Goal: Information Seeking & Learning: Learn about a topic

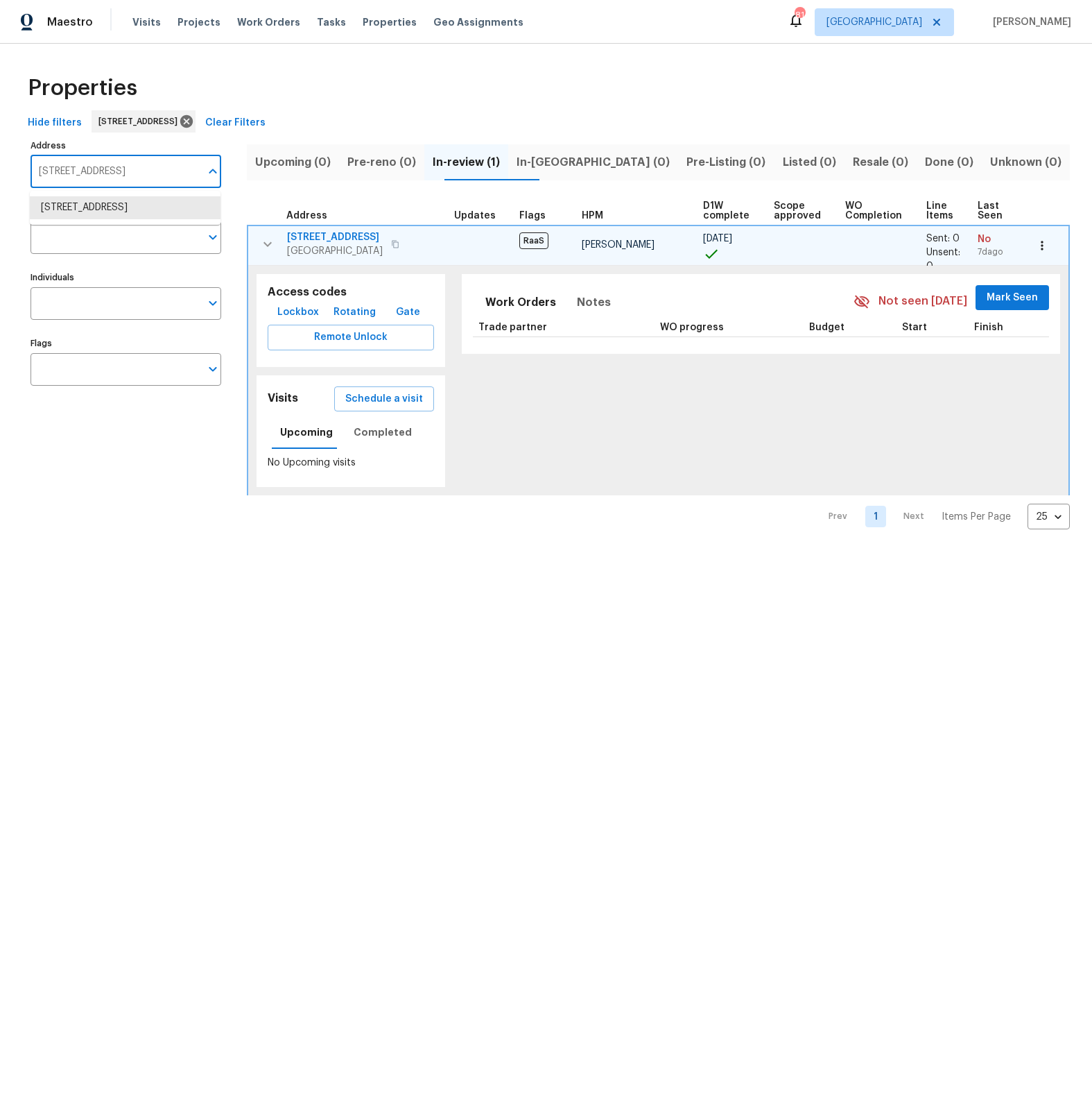
click at [111, 176] on input "15317 Athol St Fontana CA 92335" at bounding box center [115, 172] width 170 height 33
type input "1"
type input "16121"
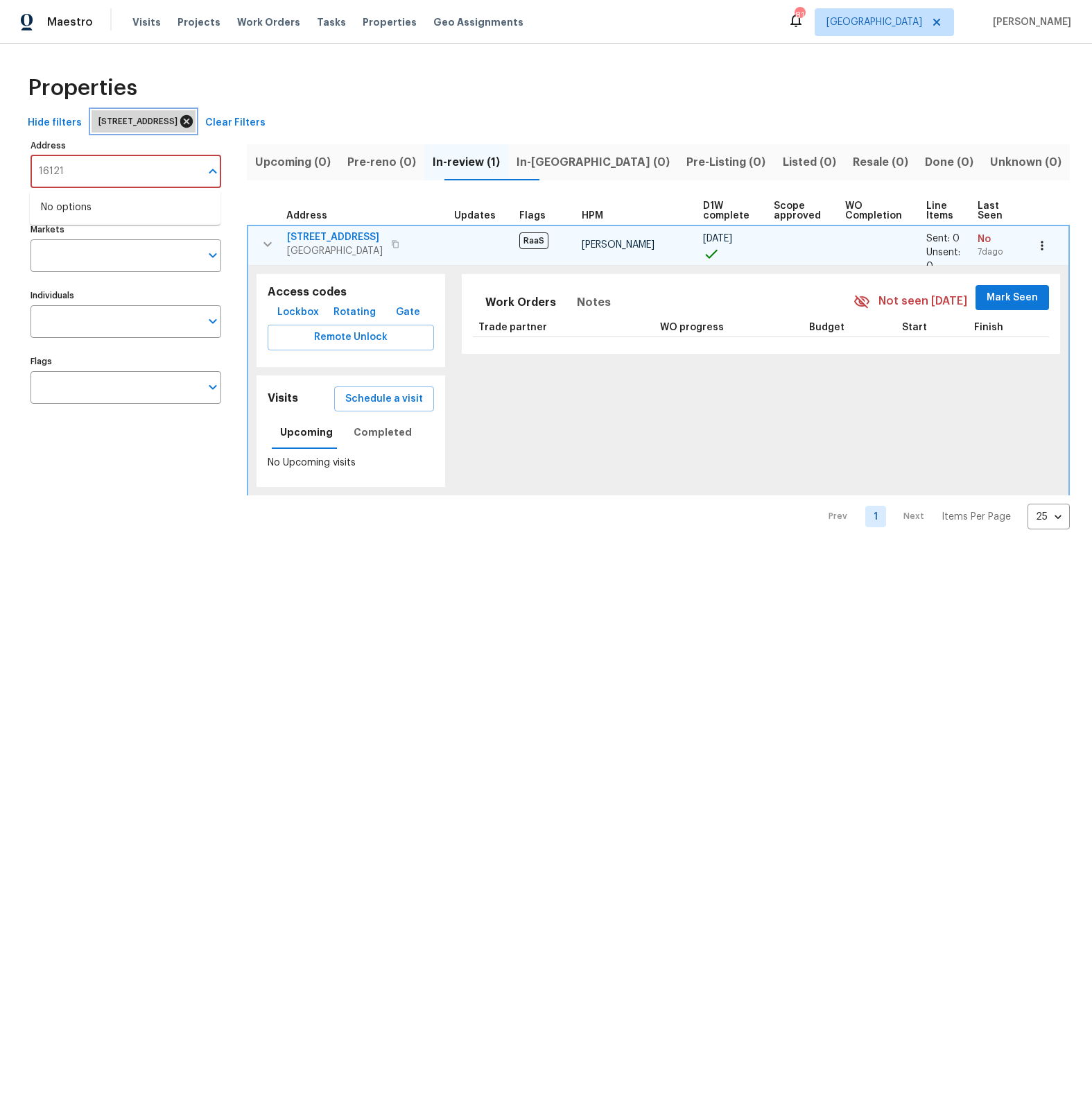
click at [194, 121] on icon at bounding box center [186, 121] width 16 height 16
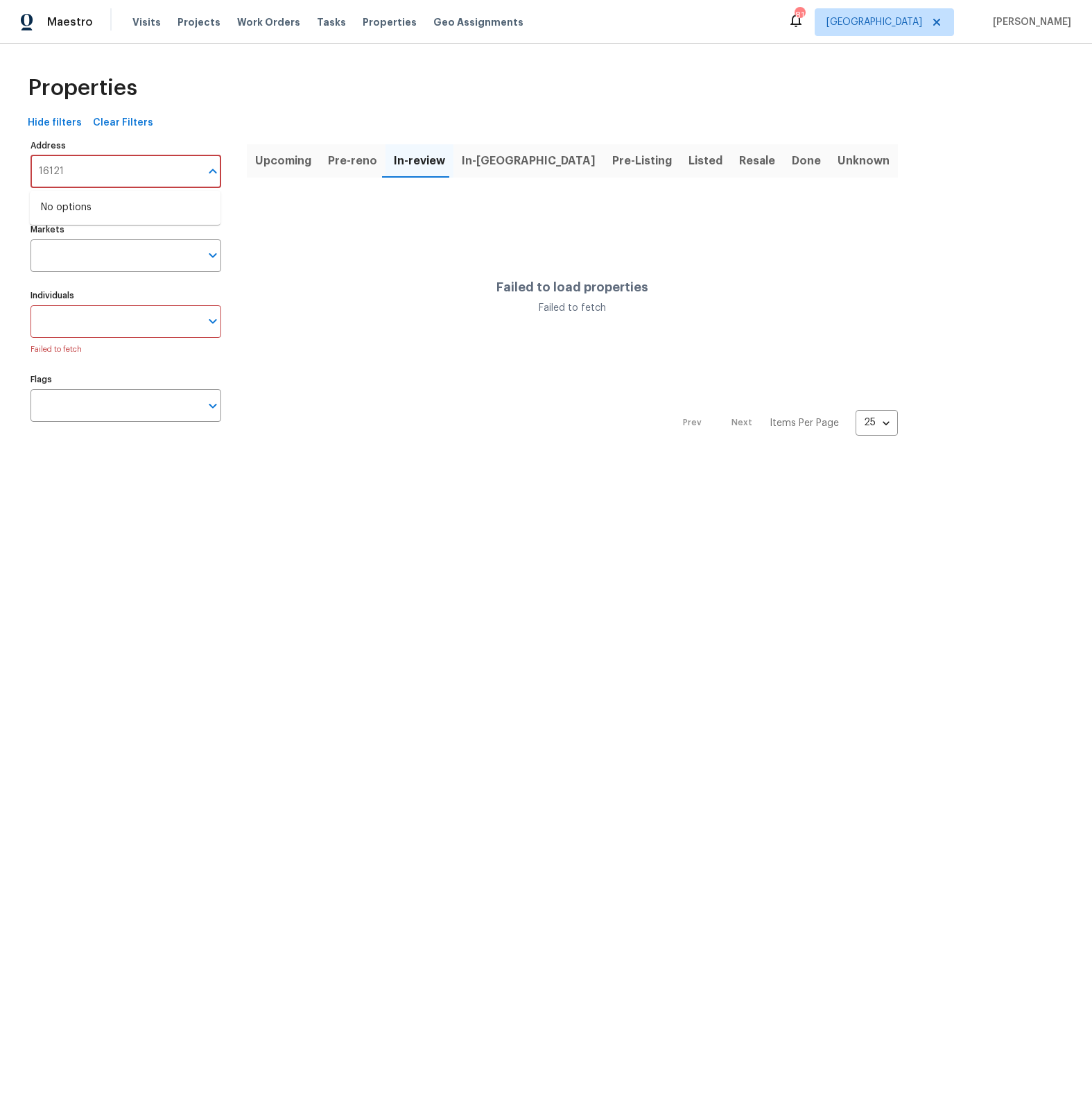
type input "16121"
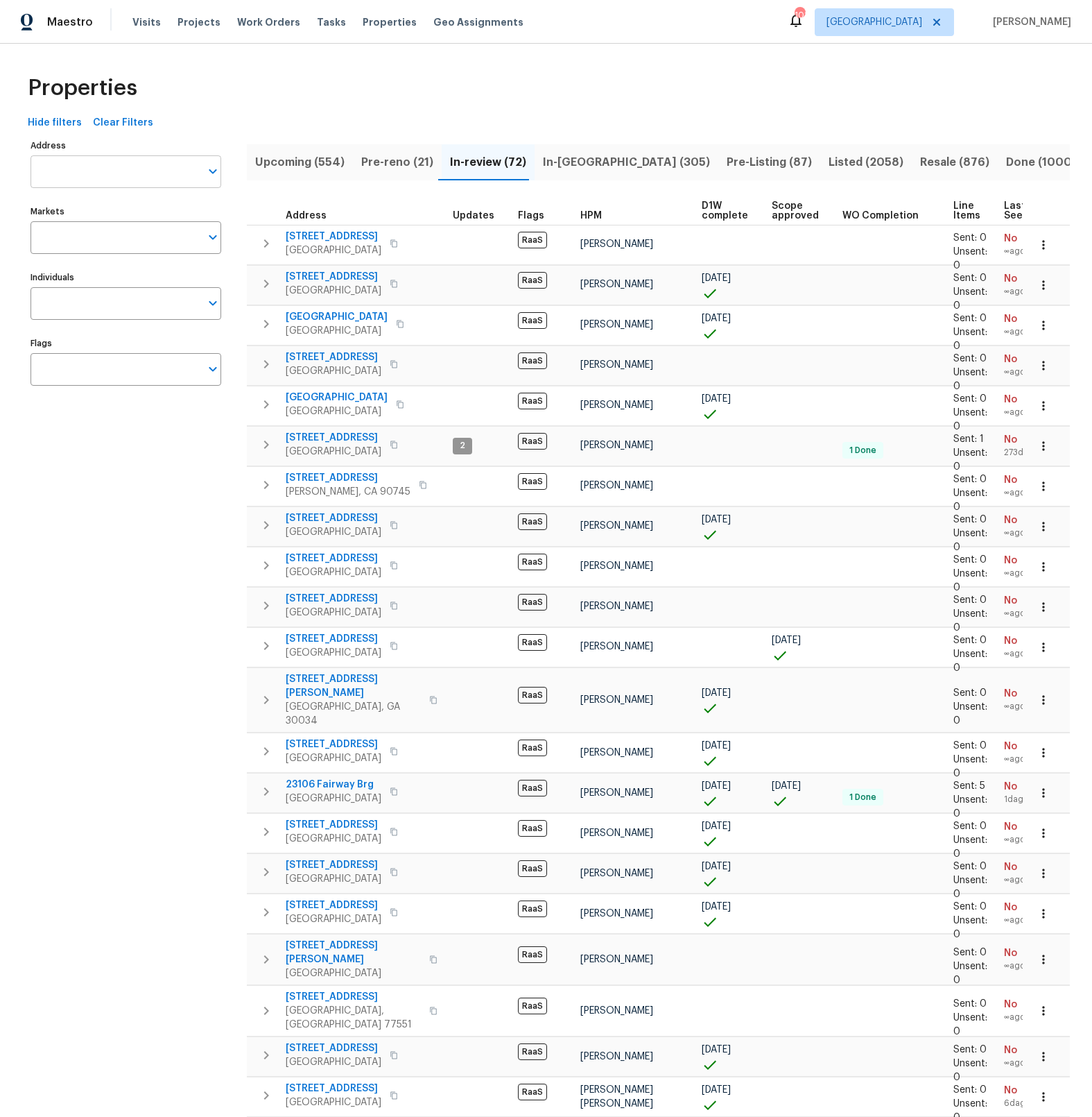
click at [75, 176] on input "Address" at bounding box center [115, 172] width 170 height 33
type input "16121"
click at [78, 207] on li "16121 Filbert St Rancho Cascades CA 91342" at bounding box center [124, 208] width 190 height 23
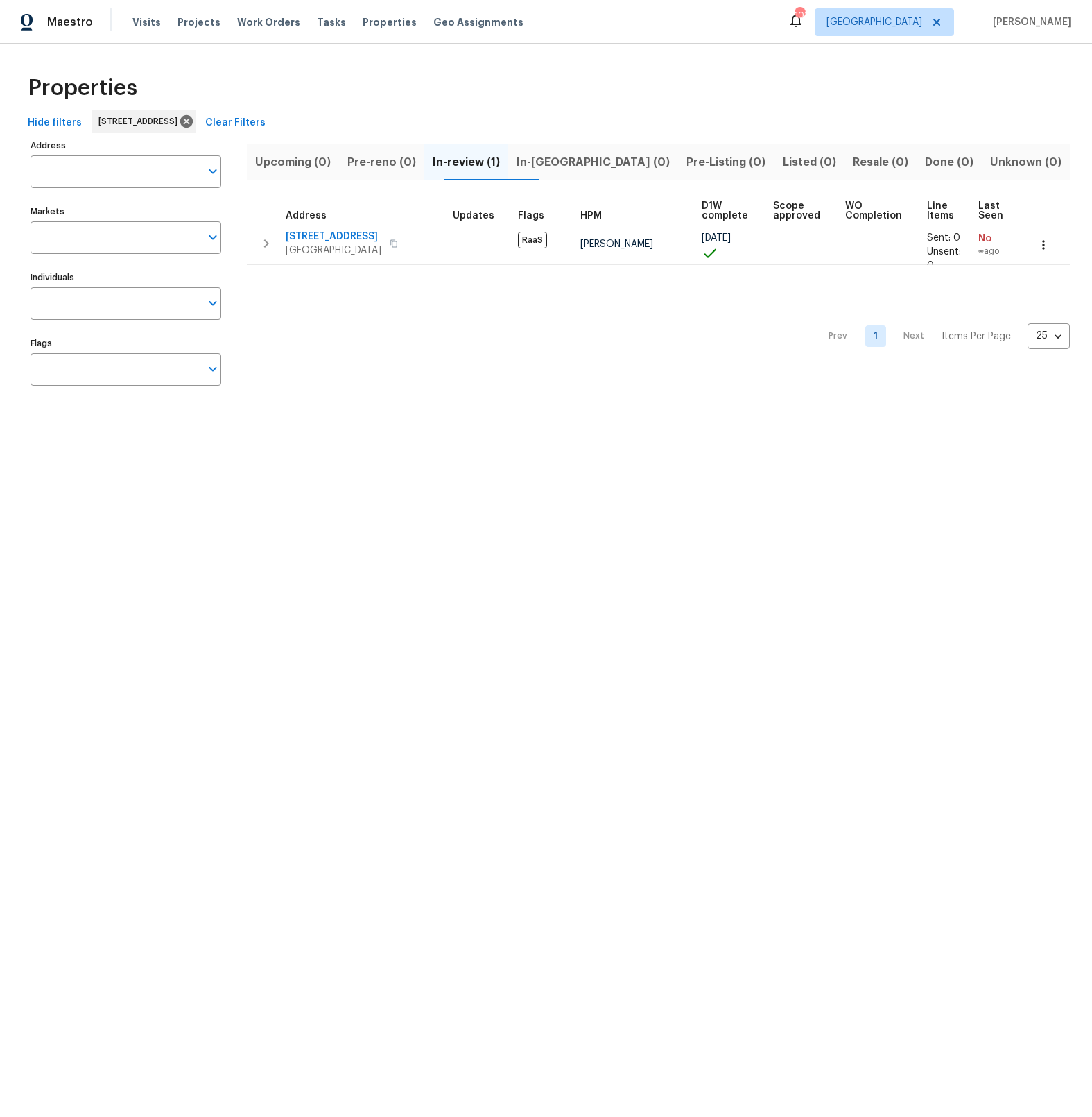
type input "16121 Filbert St Rancho Cascades CA 91342"
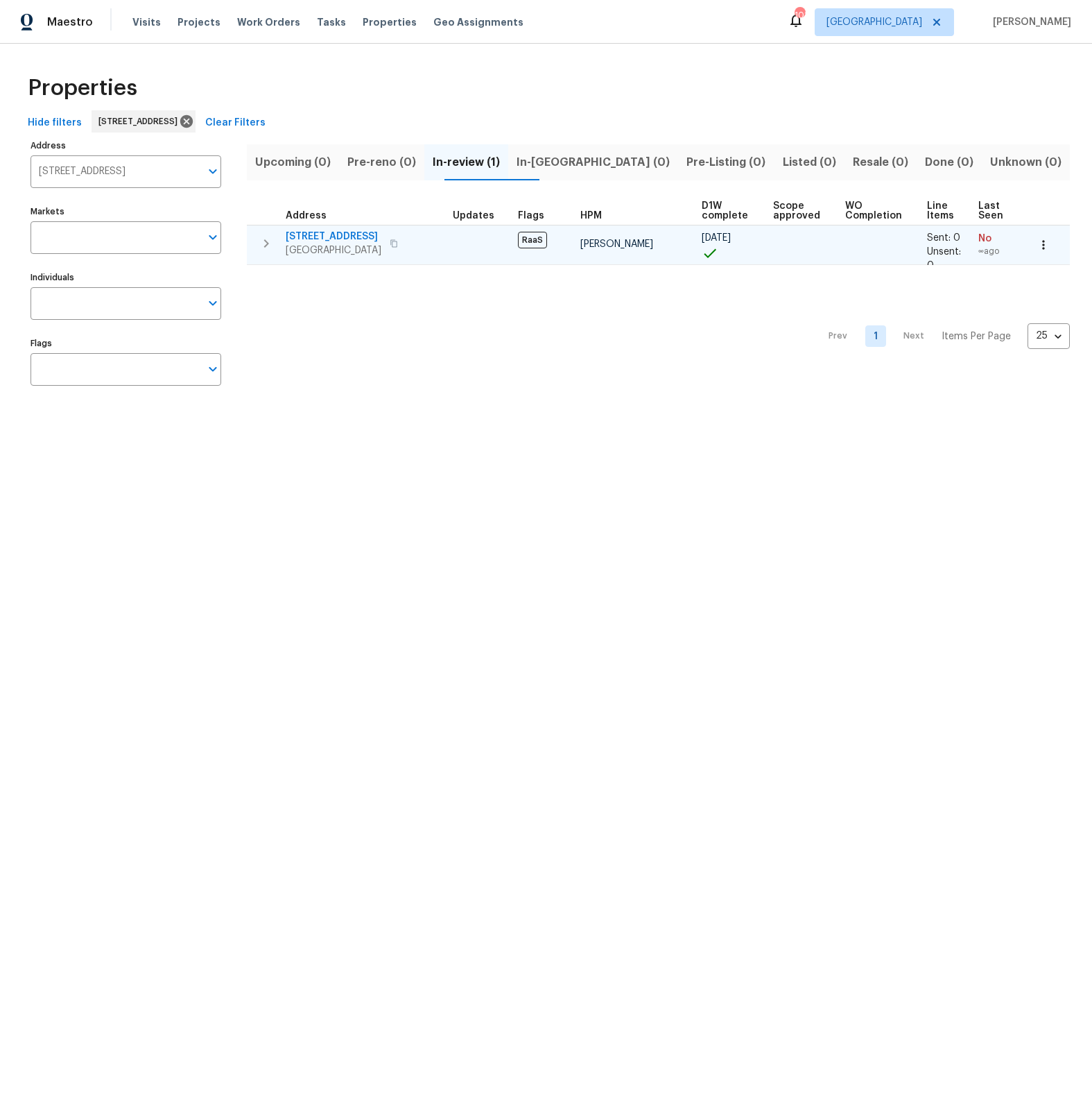
click at [330, 234] on span "16121 Filbert St" at bounding box center [334, 237] width 96 height 14
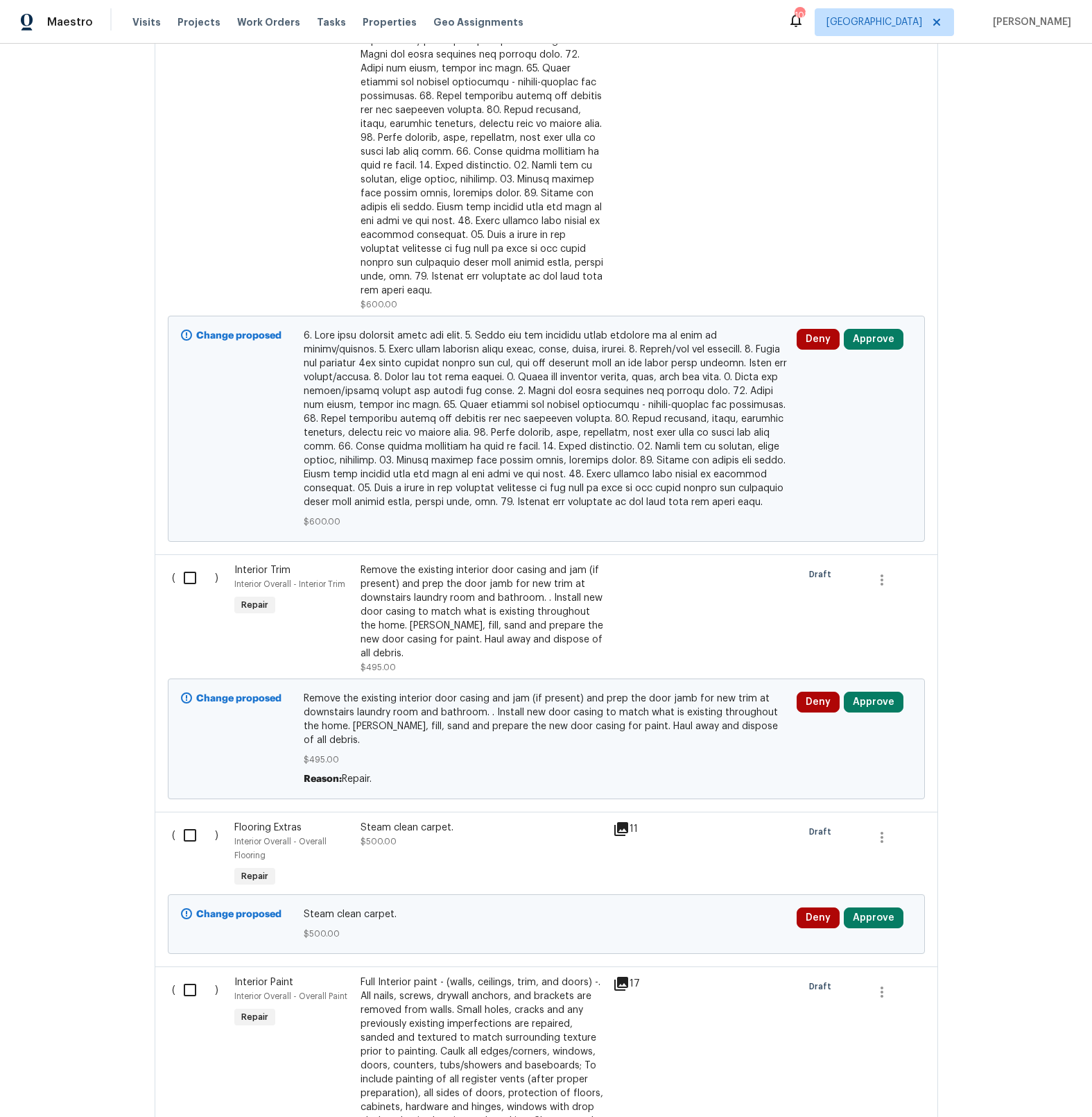
scroll to position [1062, 0]
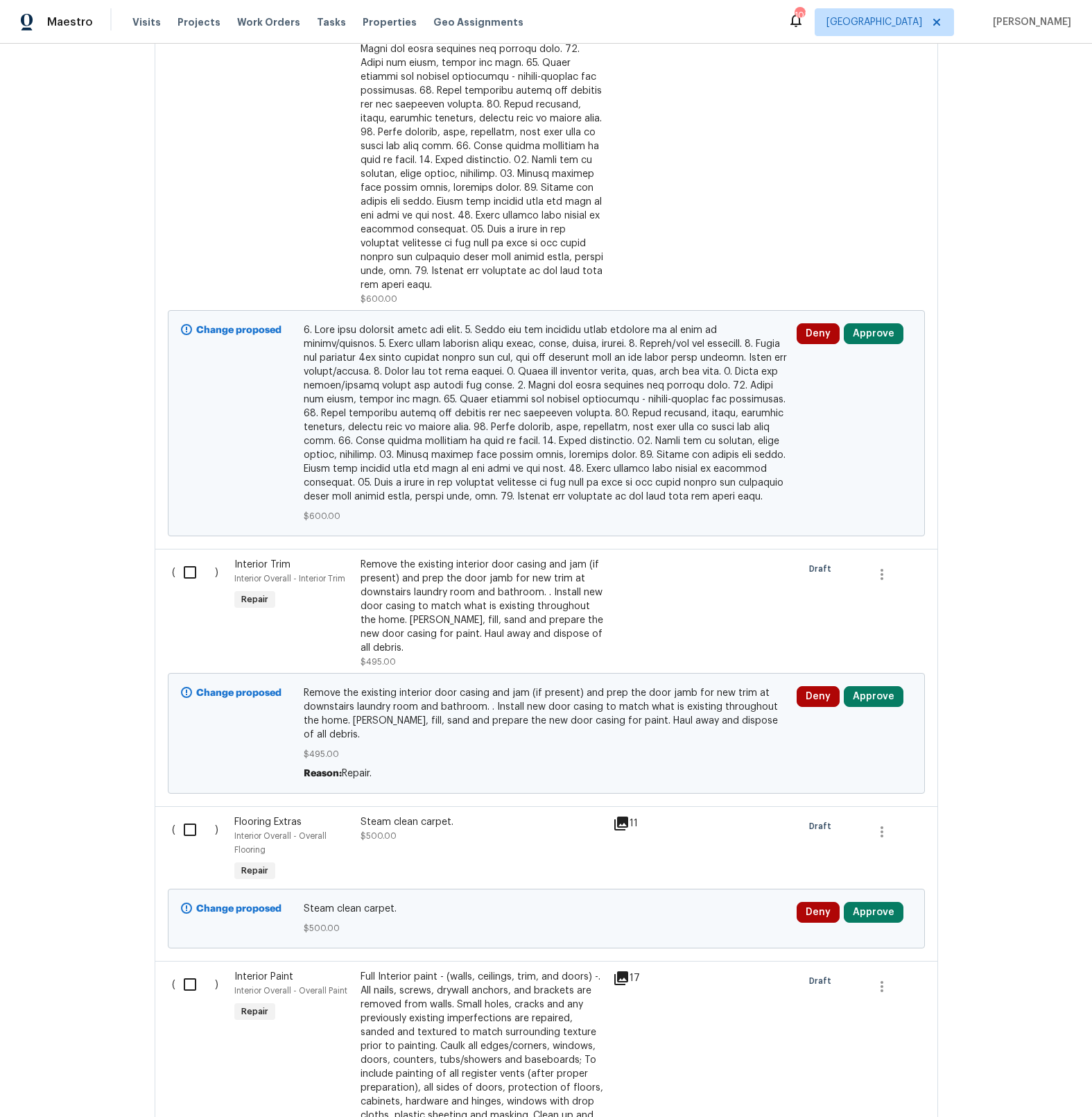
click at [680, 571] on div at bounding box center [734, 613] width 126 height 120
click at [583, 571] on div "Remove the existing interior door casing and jam (if present) and prep the door…" at bounding box center [483, 607] width 244 height 97
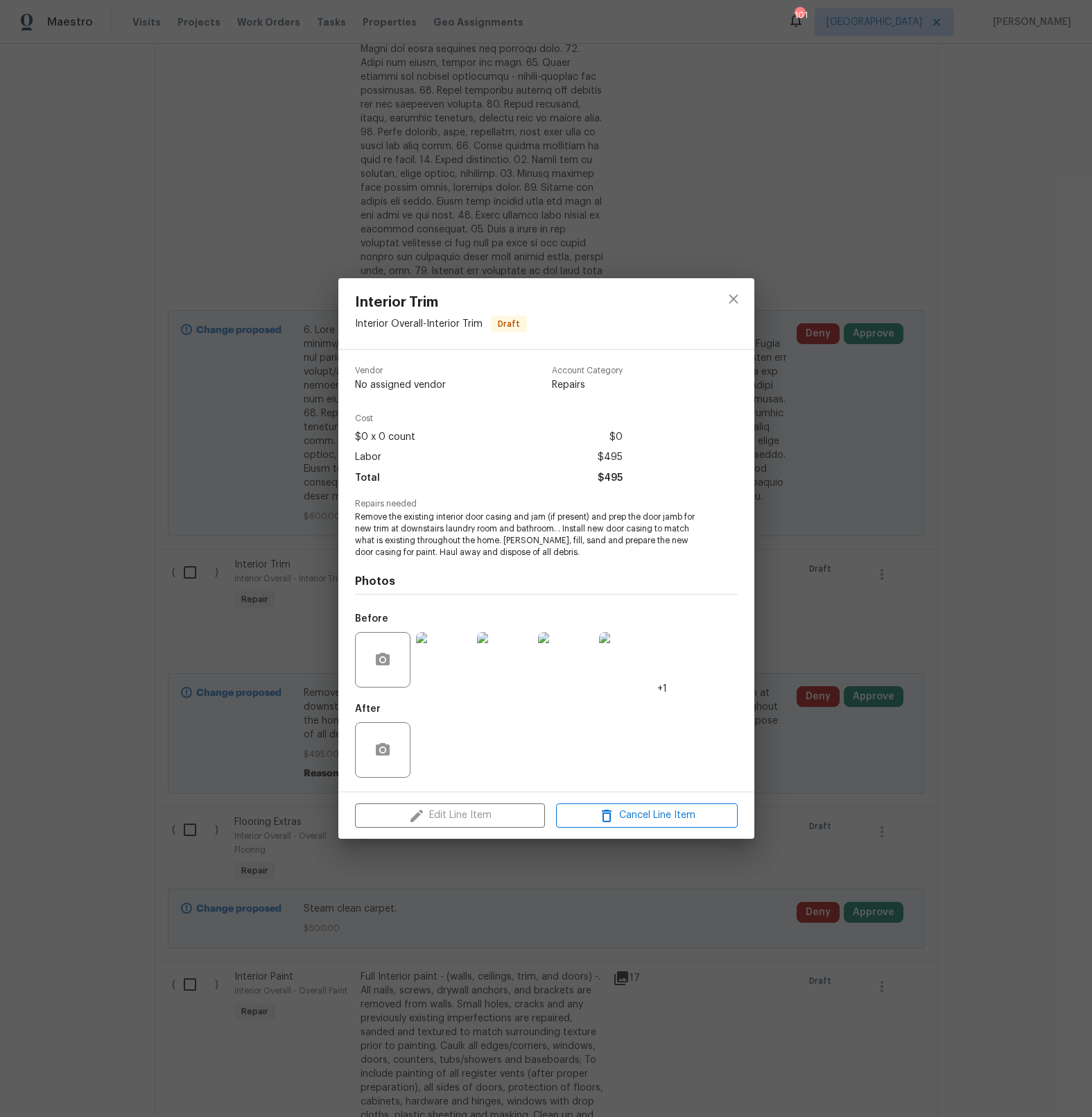
click at [456, 666] on img at bounding box center [443, 659] width 55 height 55
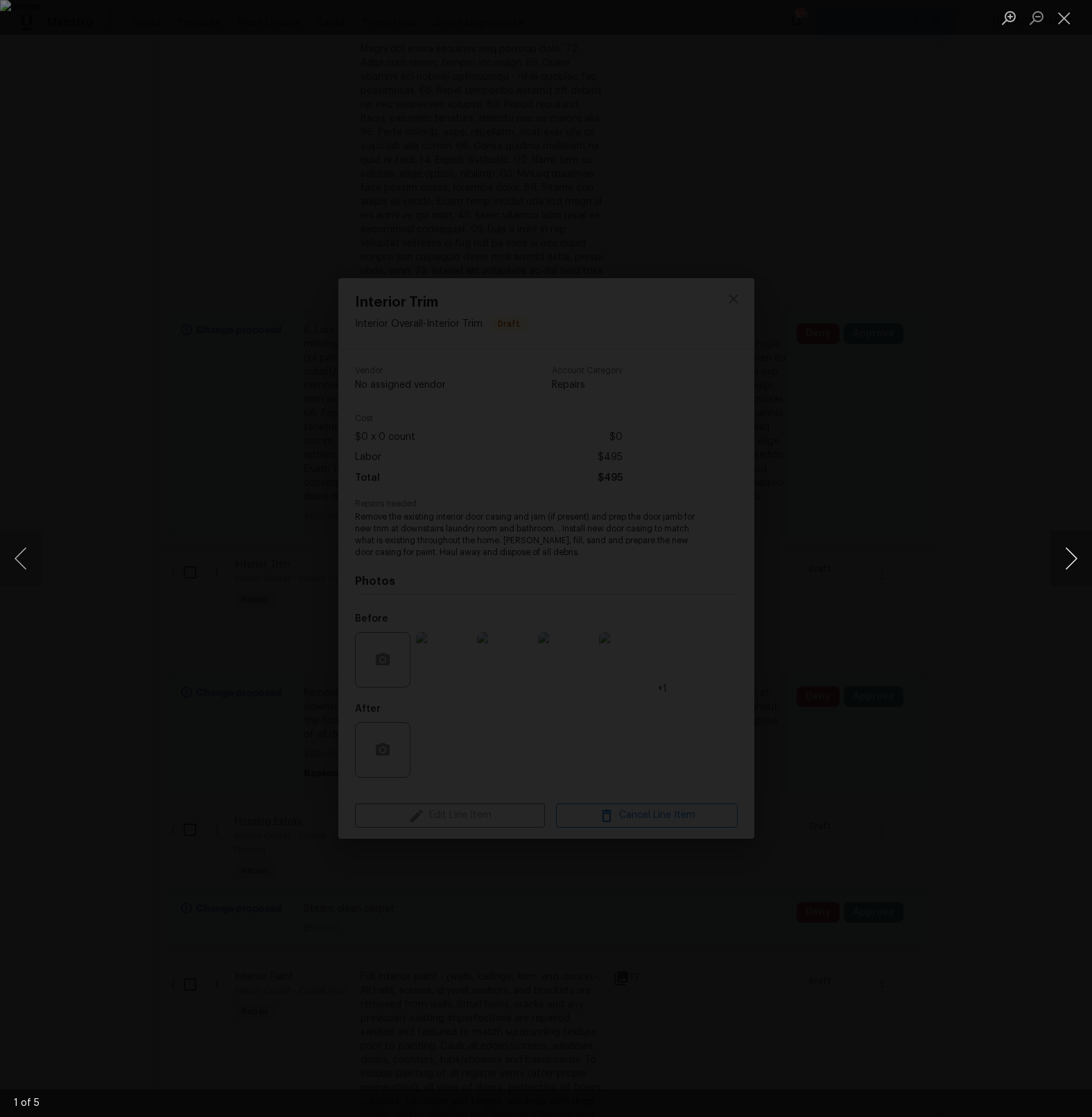
click at [1070, 561] on button "Next image" at bounding box center [1071, 558] width 41 height 55
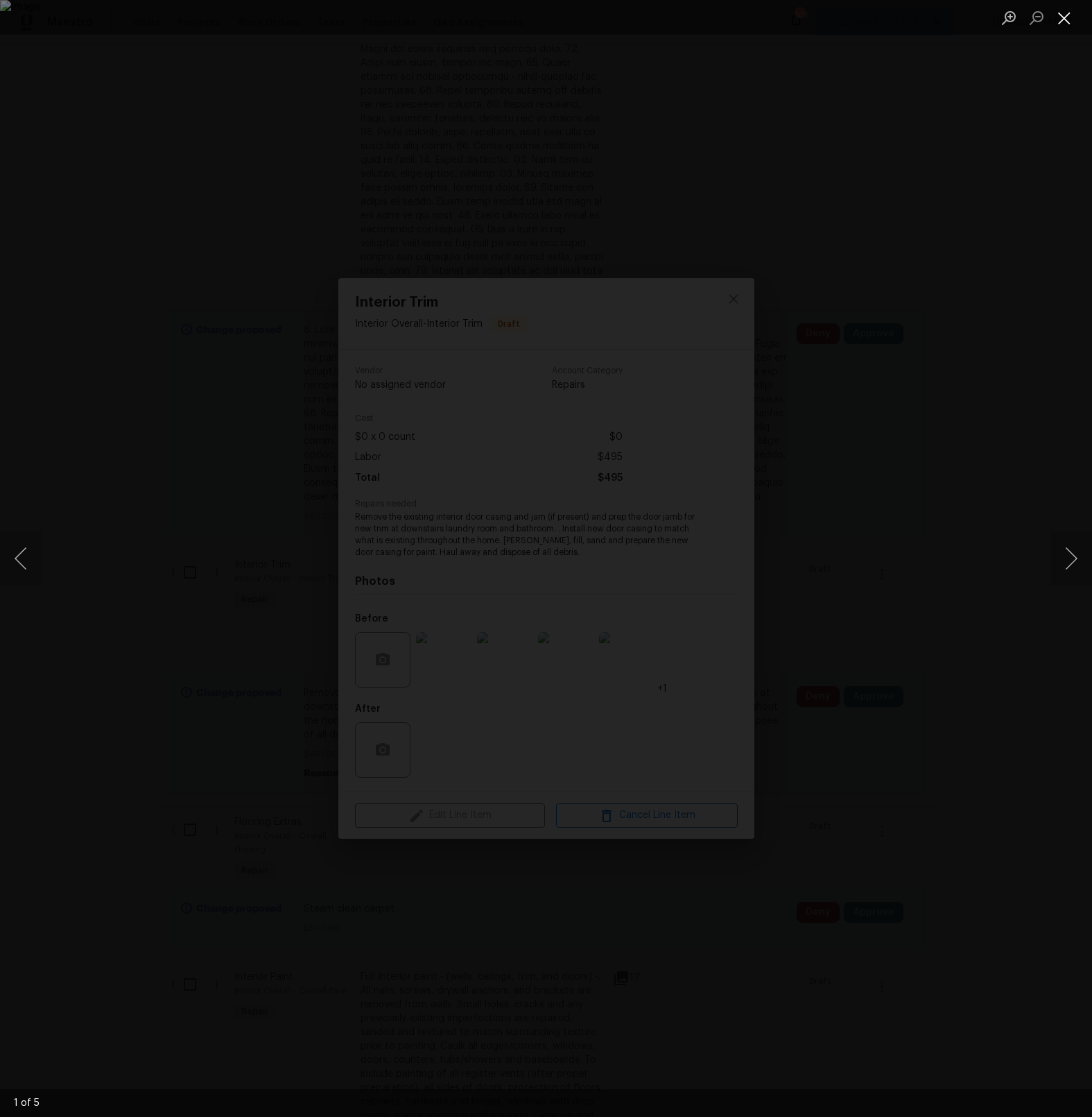
click at [1073, 19] on button "Close lightbox" at bounding box center [1065, 17] width 28 height 24
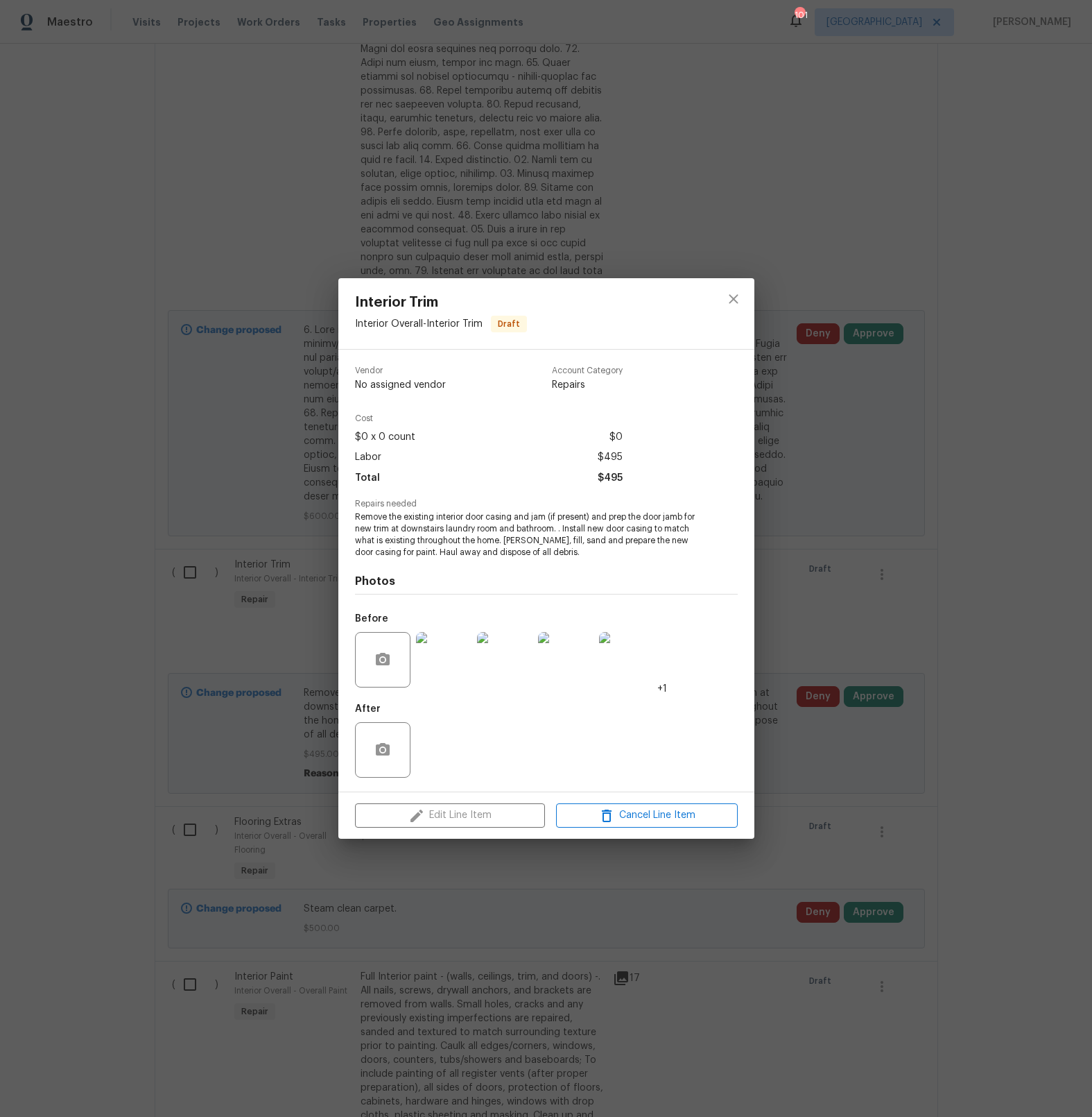
click at [594, 908] on div "Interior Trim Interior Overall - Interior Trim Draft Vendor No assigned vendor …" at bounding box center [546, 558] width 1092 height 1117
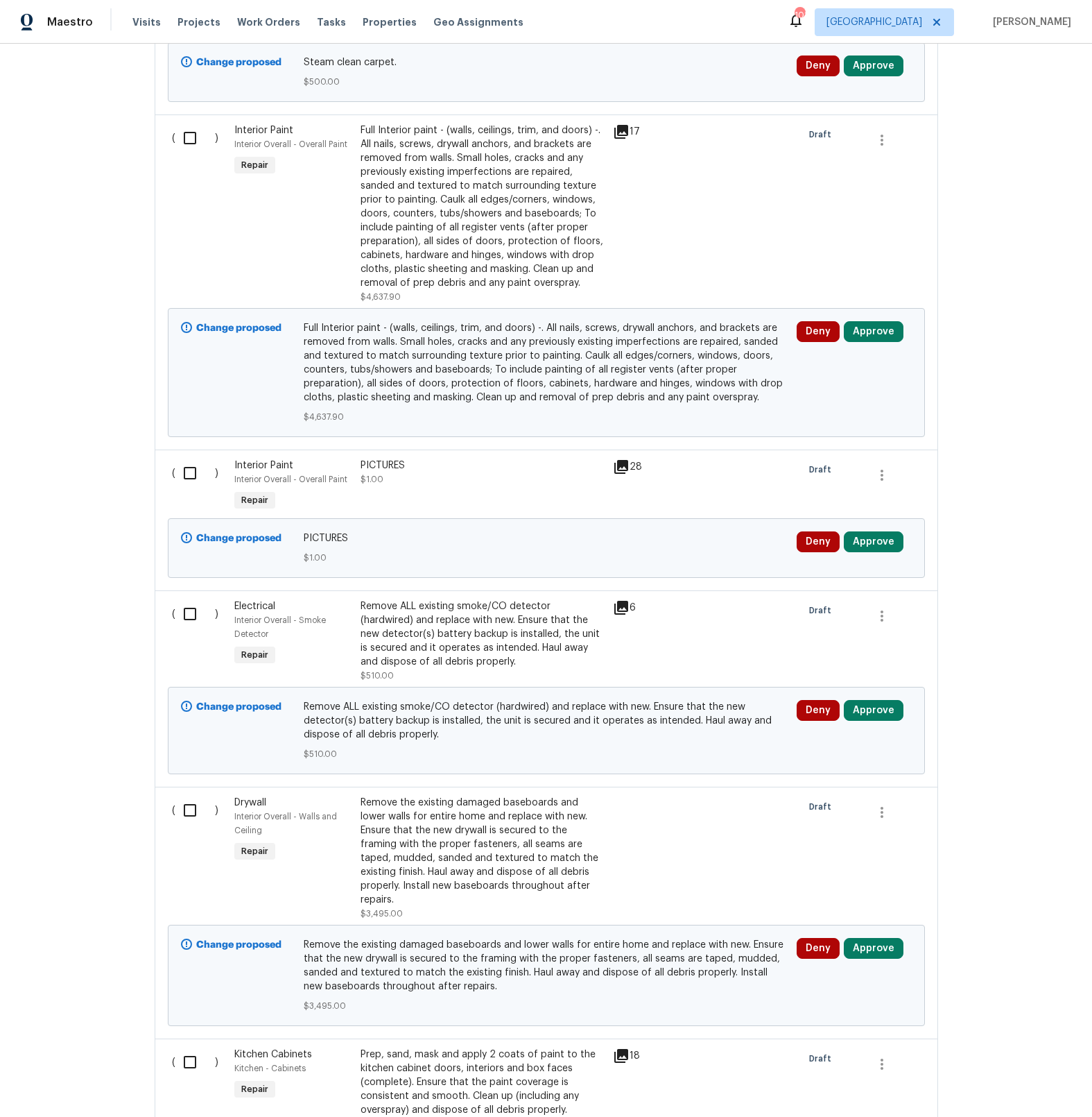
scroll to position [1913, 0]
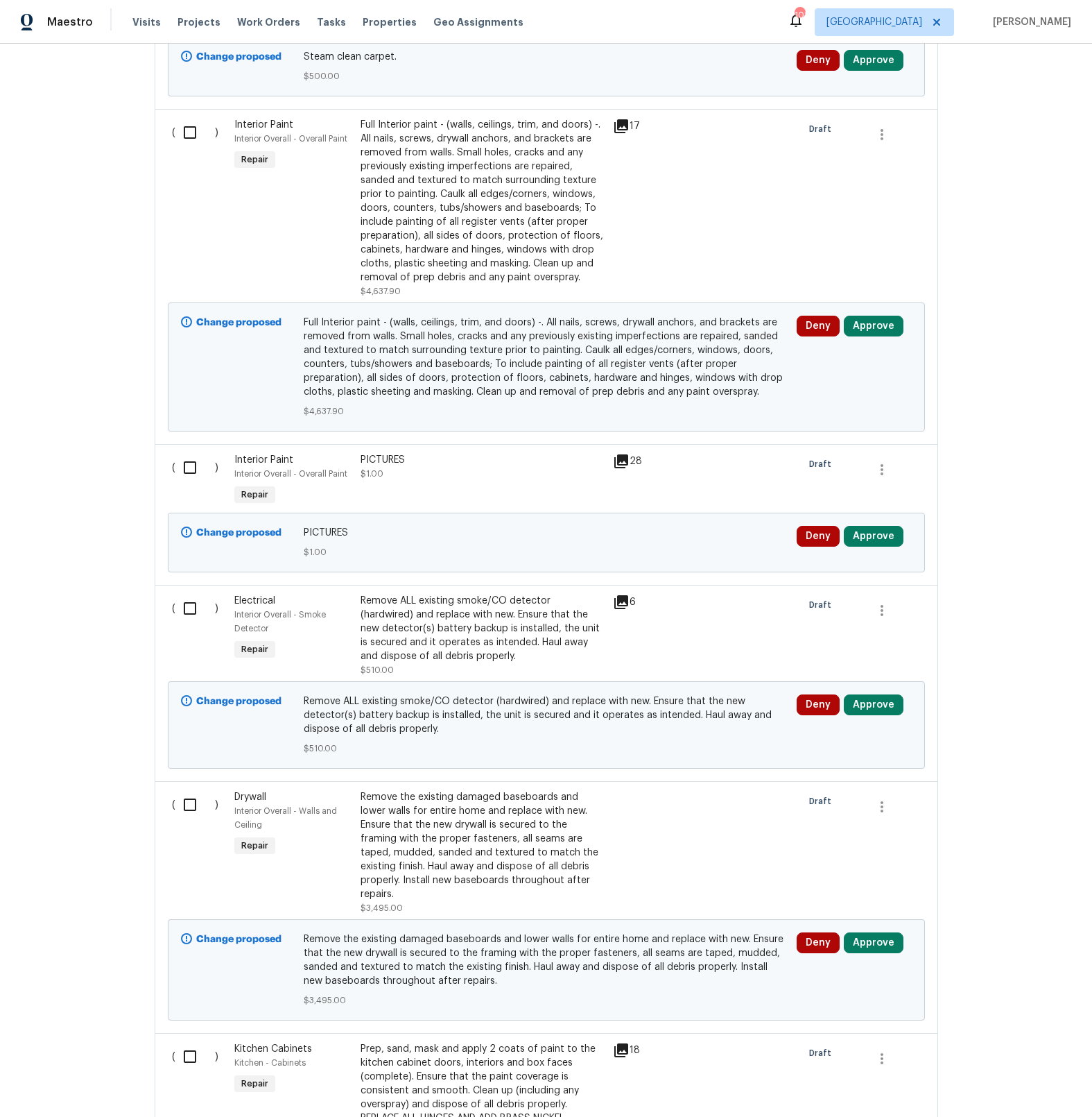
click at [587, 812] on div "Remove the existing damaged baseboards and lower walls for entire home and repl…" at bounding box center [483, 846] width 244 height 111
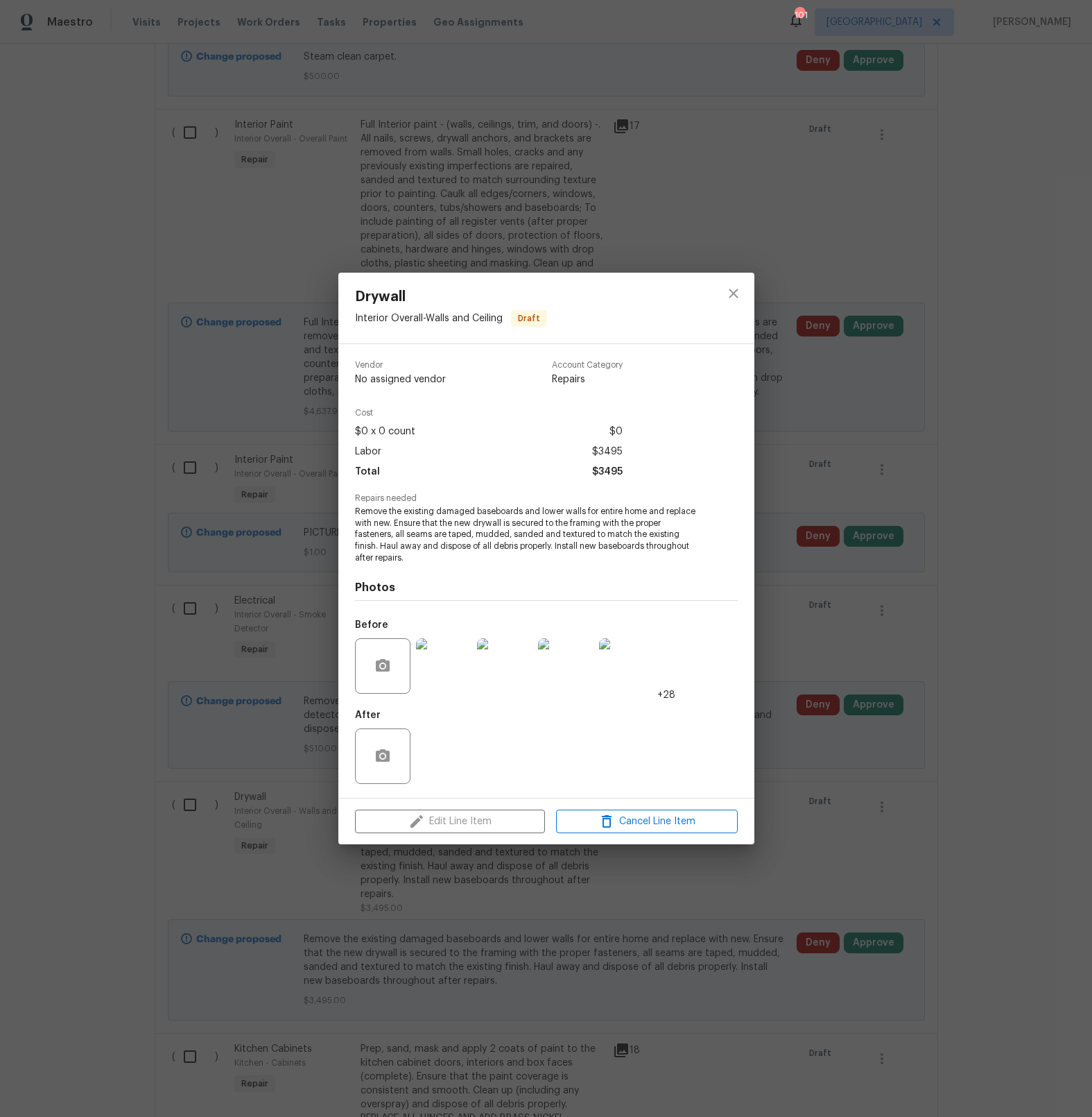
click at [443, 664] on img at bounding box center [443, 665] width 55 height 55
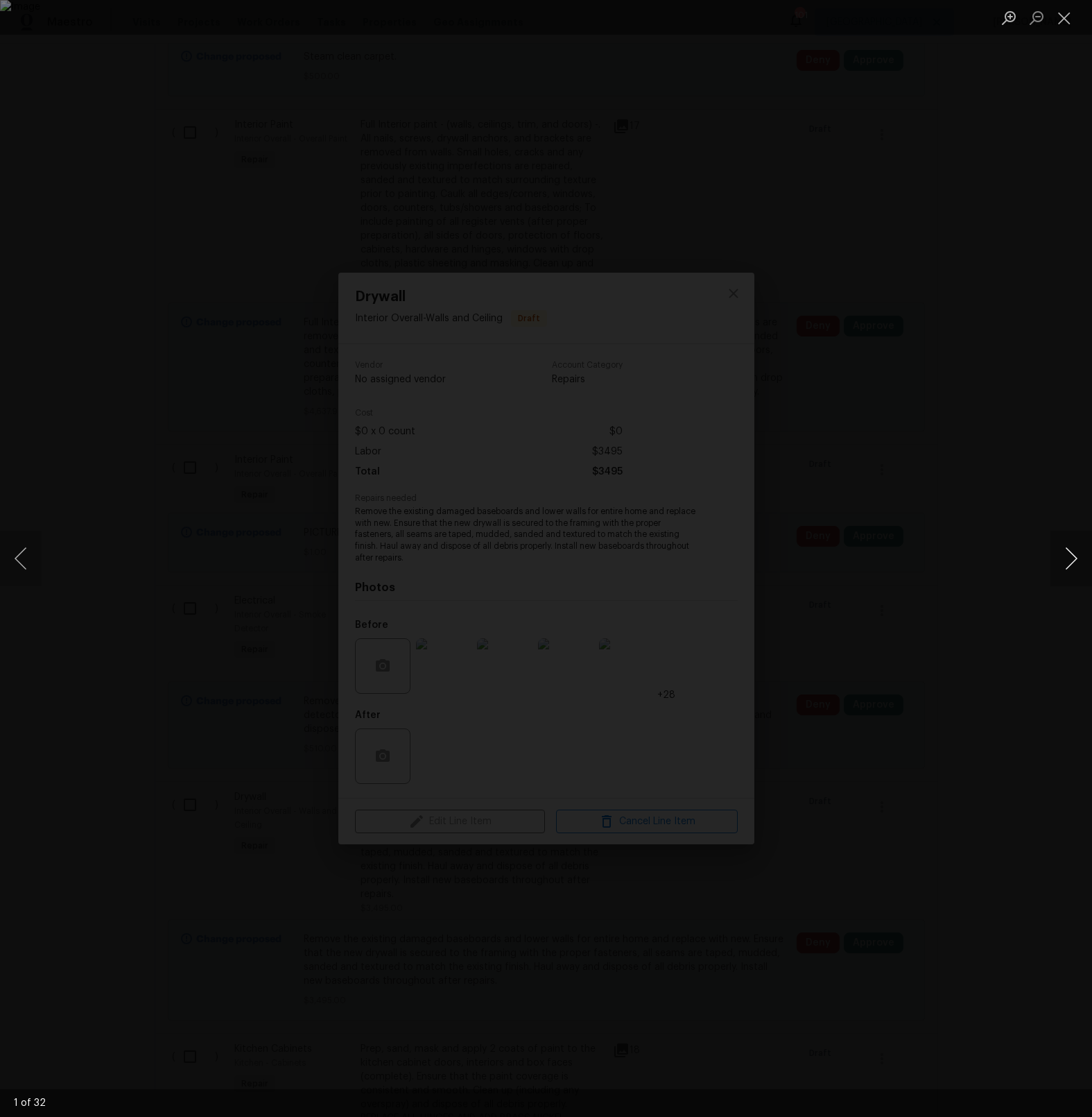
click at [1072, 562] on button "Next image" at bounding box center [1071, 558] width 41 height 55
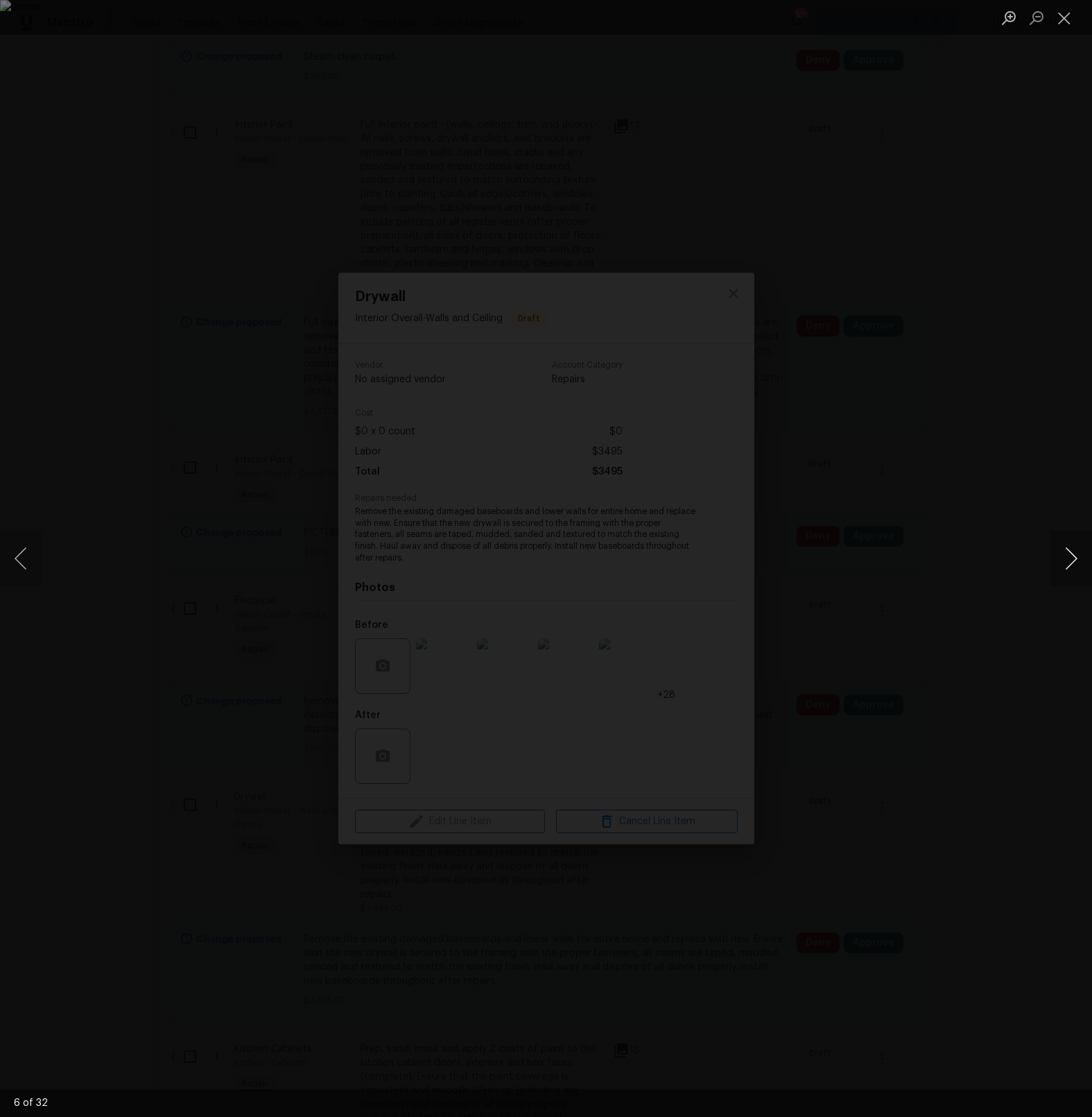
click at [1072, 562] on button "Next image" at bounding box center [1071, 558] width 41 height 55
click at [930, 899] on div "Lightbox" at bounding box center [546, 558] width 1092 height 1117
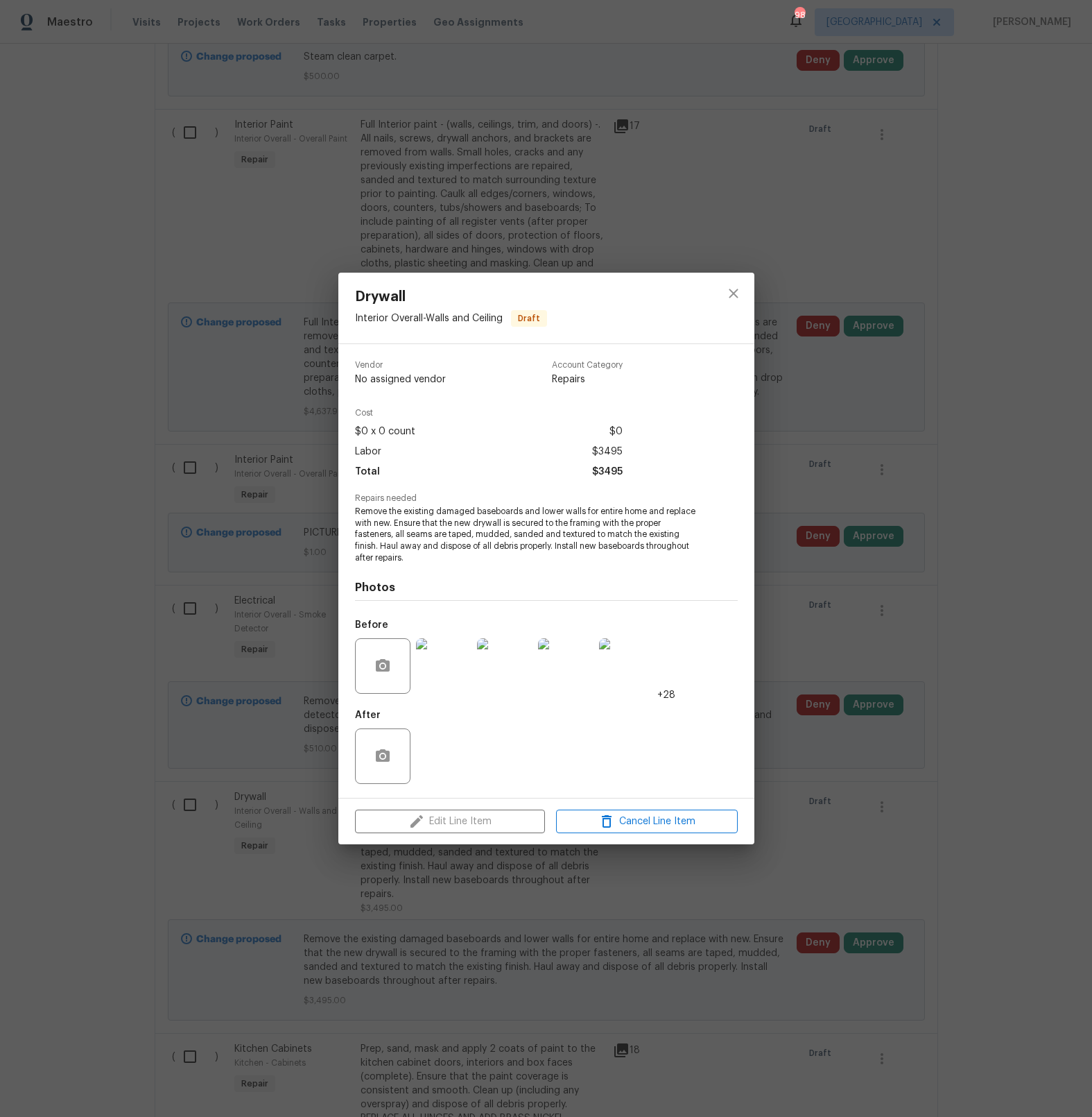
click at [686, 899] on div "Drywall Interior Overall - Walls and Ceiling Draft Vendor No assigned vendor Ac…" at bounding box center [546, 558] width 1092 height 1117
